Goal: Navigation & Orientation: Find specific page/section

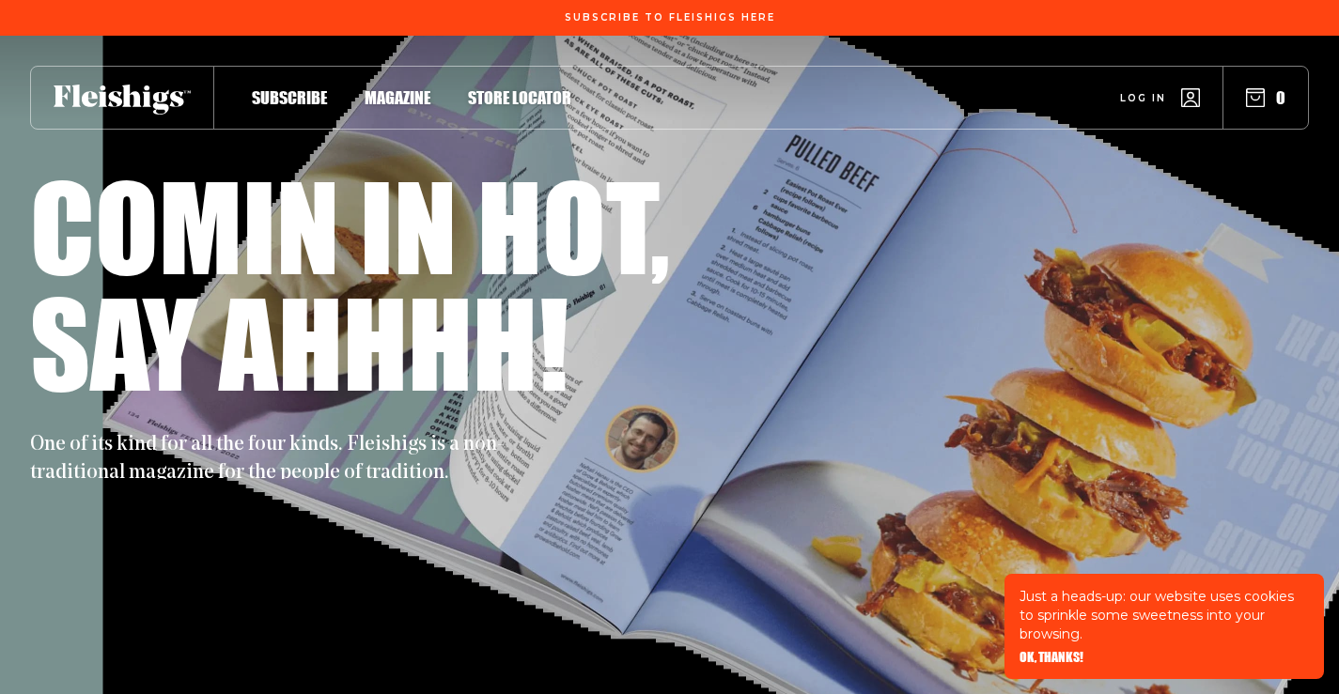
click at [1138, 91] on span "Log in" at bounding box center [1143, 84] width 46 height 14
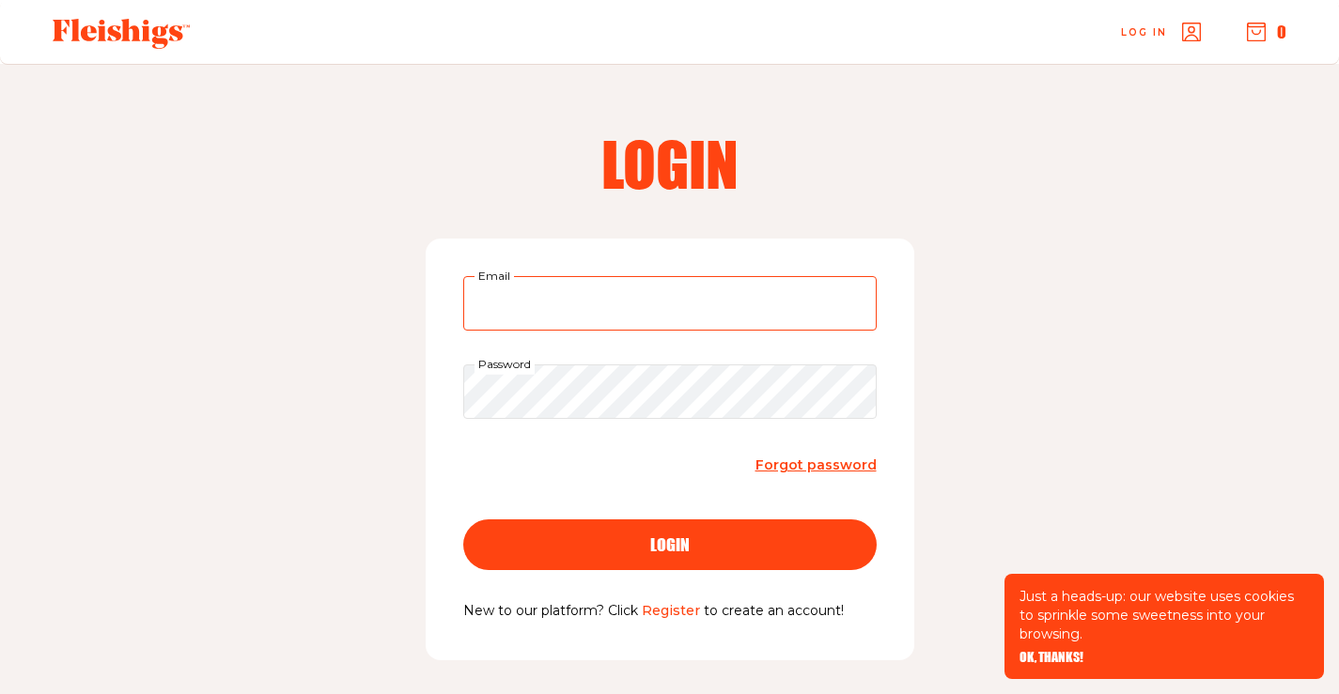
click at [600, 292] on input "Email" at bounding box center [669, 303] width 413 height 54
type input "sarcouz@gmail.com"
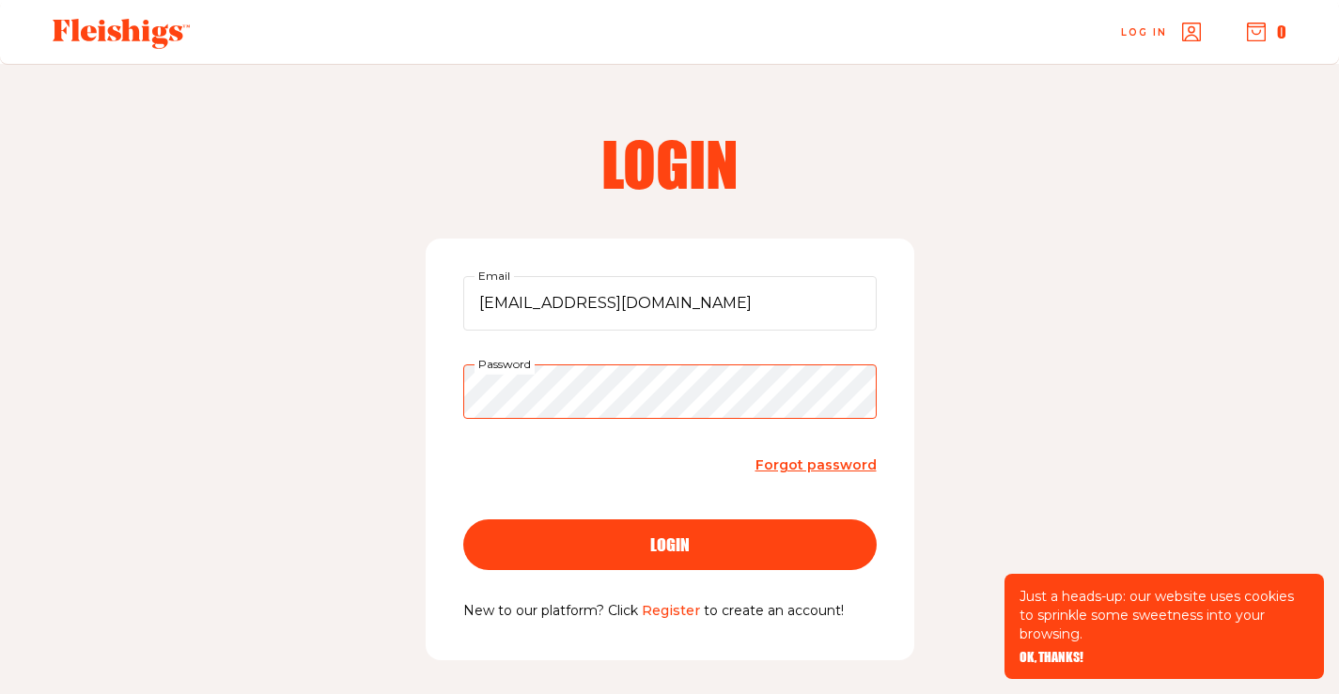
click at [463, 520] on button "login" at bounding box center [669, 545] width 413 height 51
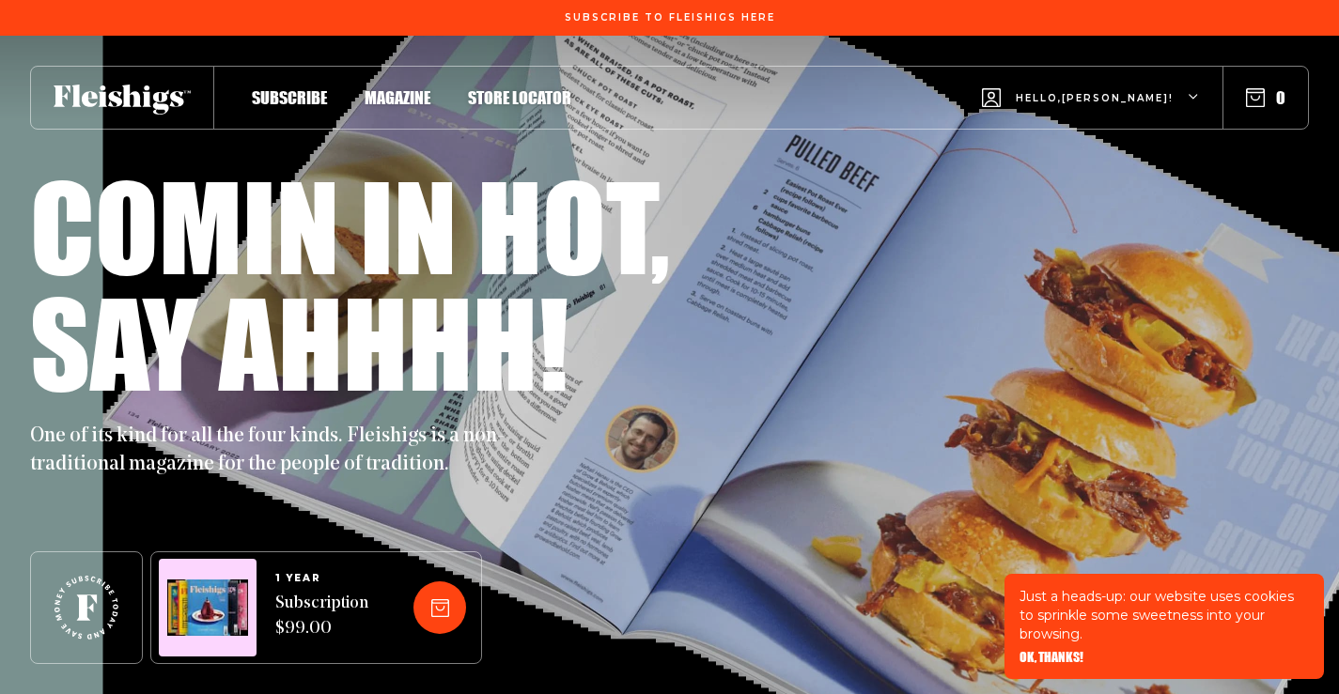
click at [413, 88] on span "Magazine" at bounding box center [398, 78] width 66 height 21
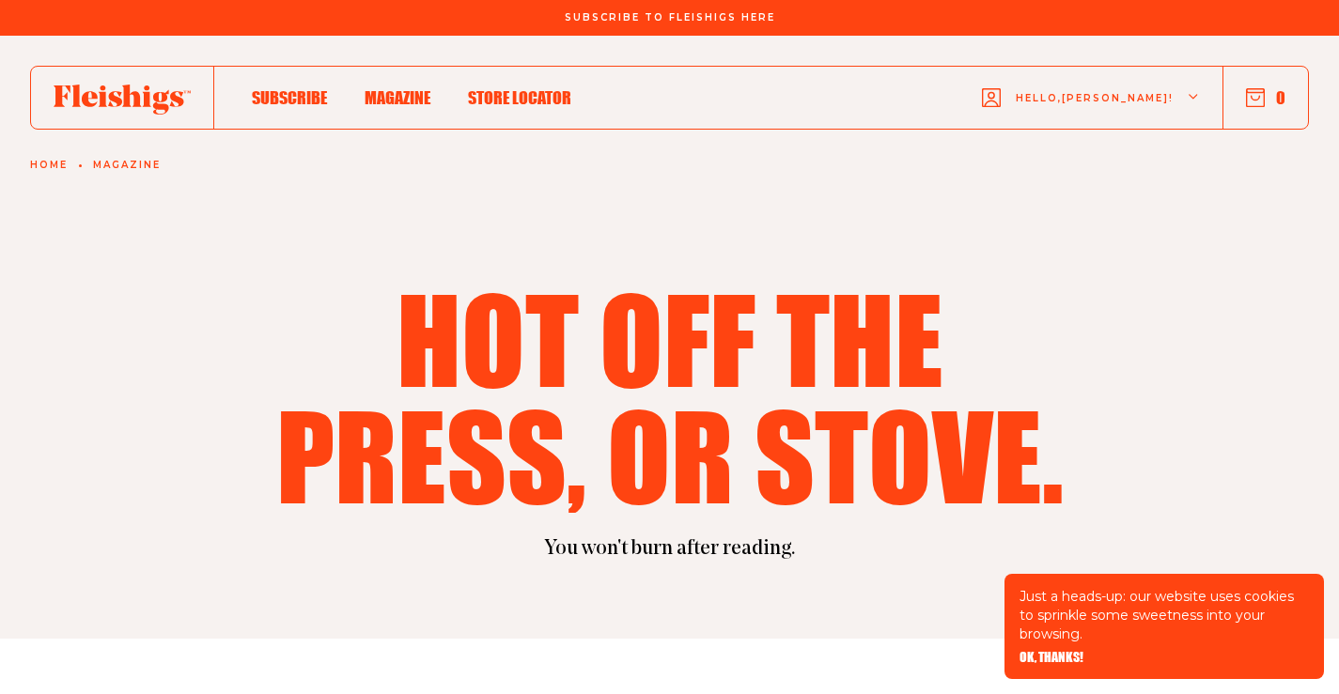
click at [1170, 107] on span "Hello, [PERSON_NAME] !" at bounding box center [1095, 113] width 158 height 44
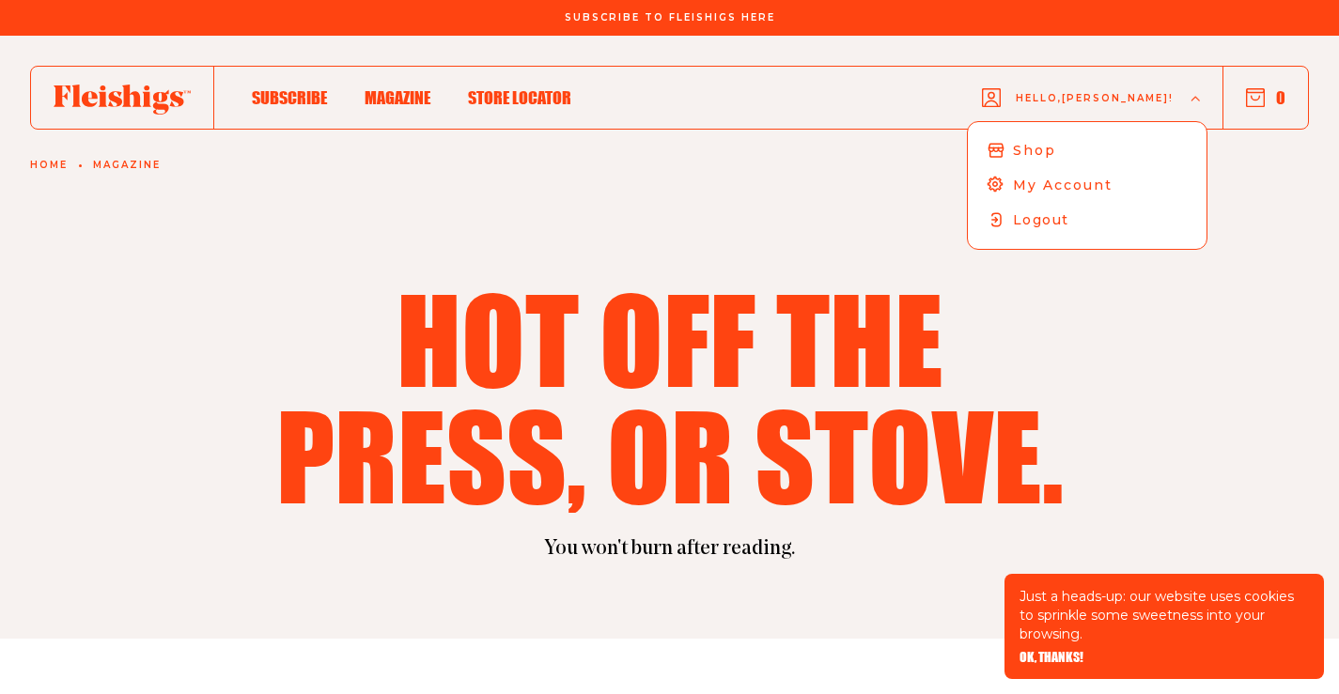
click at [1188, 105] on div "Hello, [PERSON_NAME] ! Shop My Account Logout" at bounding box center [1091, 98] width 218 height 74
